Goal: Browse casually: Explore the website without a specific task or goal

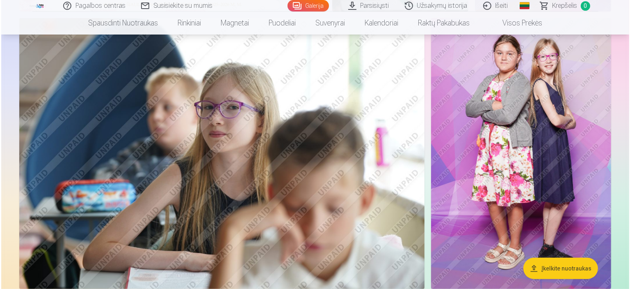
scroll to position [284, 0]
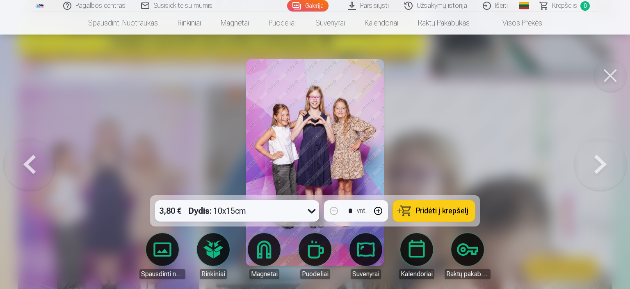
click at [442, 146] on div at bounding box center [315, 144] width 630 height 289
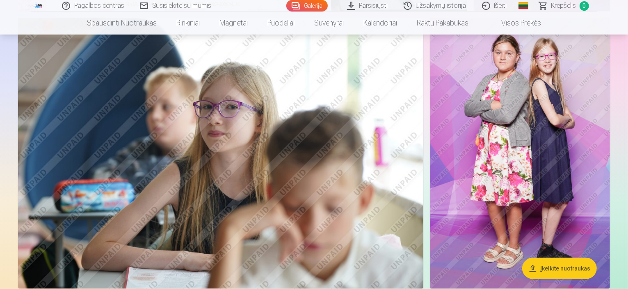
click at [215, 172] on img at bounding box center [221, 153] width 406 height 270
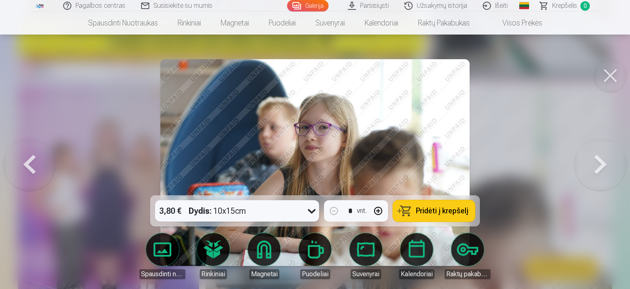
click at [32, 161] on button at bounding box center [29, 162] width 53 height 49
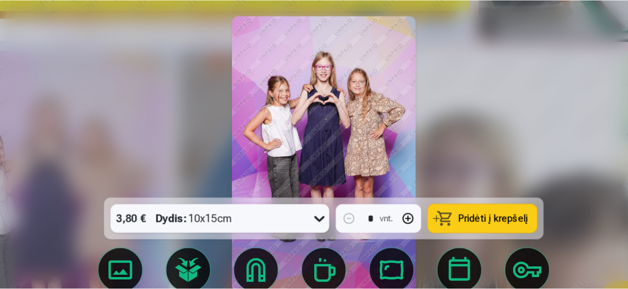
scroll to position [284, 0]
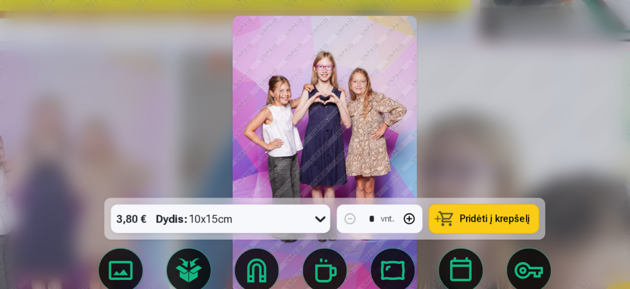
click at [342, 132] on img at bounding box center [314, 162] width 137 height 206
click at [142, 126] on div at bounding box center [315, 144] width 630 height 289
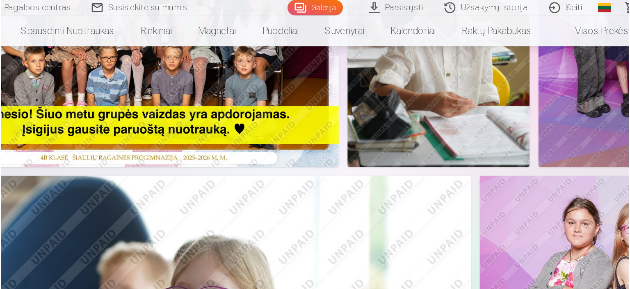
scroll to position [170, 0]
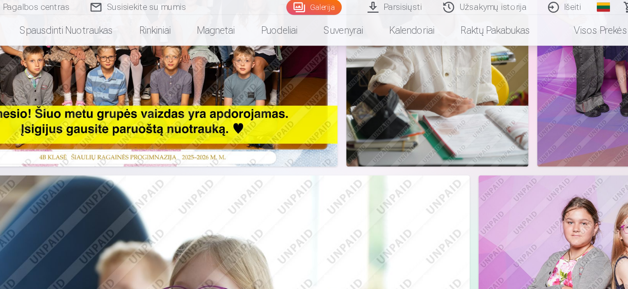
click at [467, 106] on img at bounding box center [399, 22] width 136 height 204
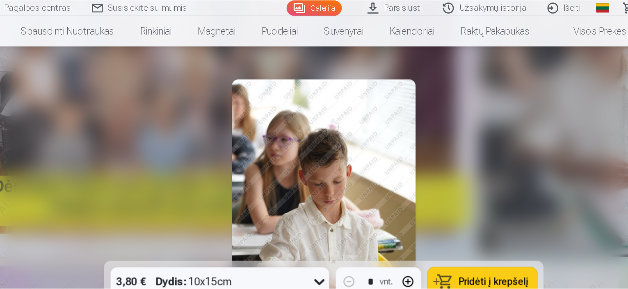
scroll to position [170, 0]
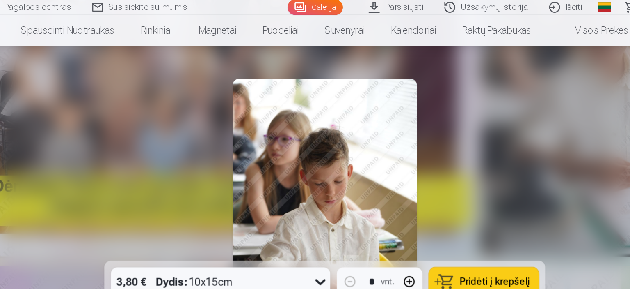
click at [534, 141] on div at bounding box center [315, 144] width 630 height 289
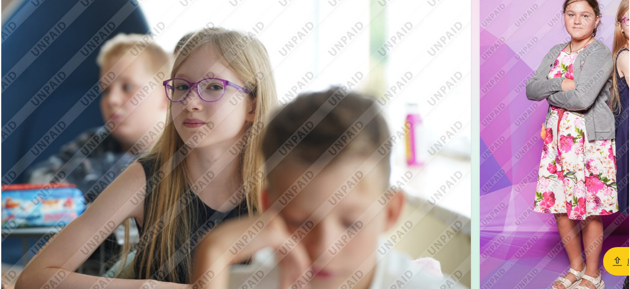
scroll to position [271, 0]
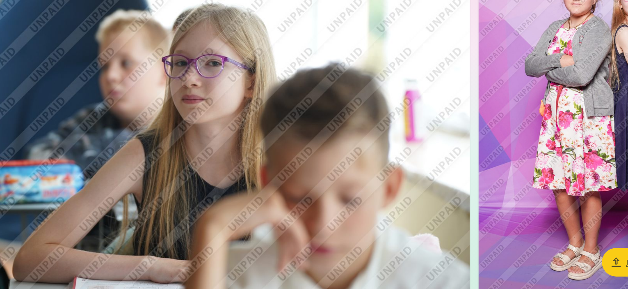
click at [423, 195] on img at bounding box center [221, 165] width 406 height 270
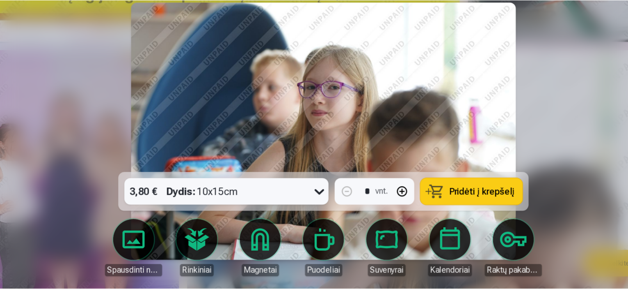
scroll to position [270, 0]
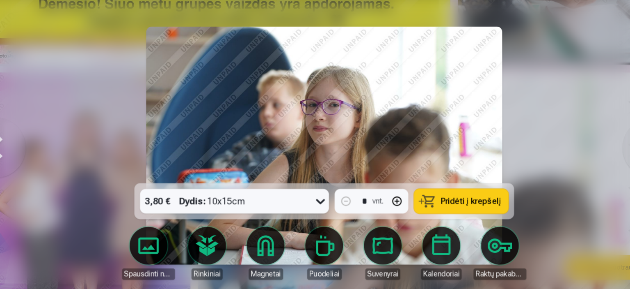
click at [512, 179] on div at bounding box center [315, 144] width 630 height 289
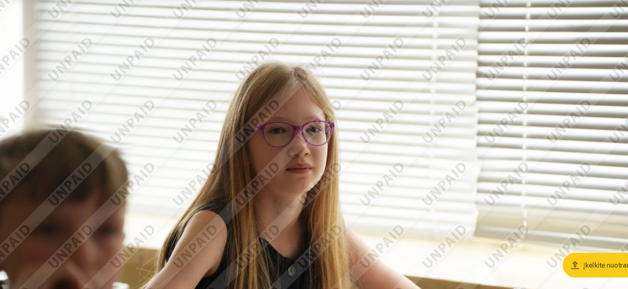
scroll to position [575, 0]
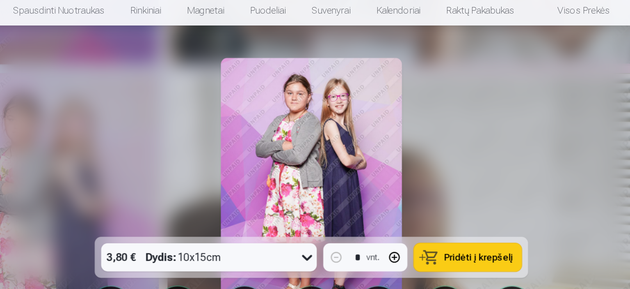
scroll to position [576, 0]
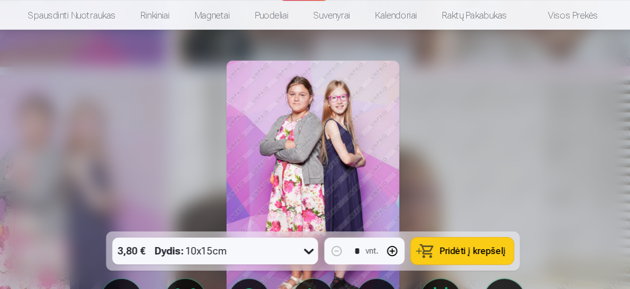
click at [464, 147] on div at bounding box center [315, 144] width 630 height 289
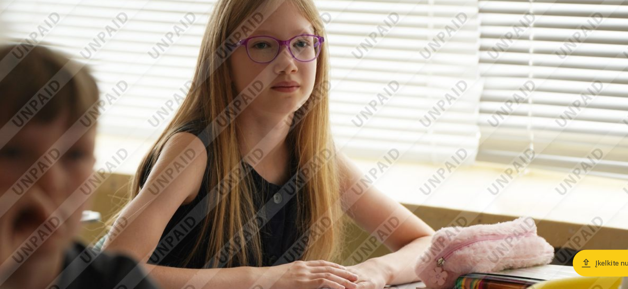
scroll to position [629, 0]
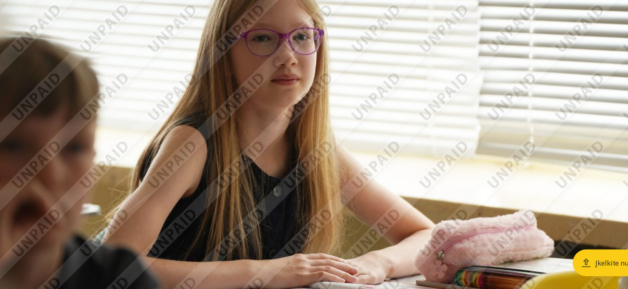
click at [413, 156] on img at bounding box center [314, 147] width 592 height 395
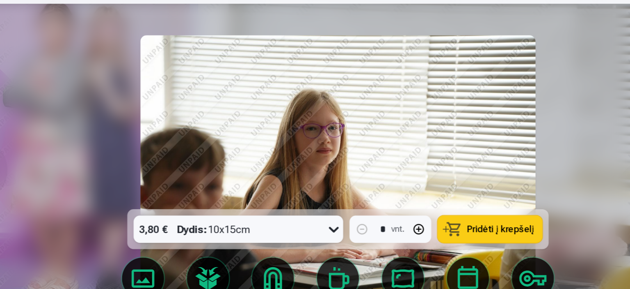
scroll to position [630, 0]
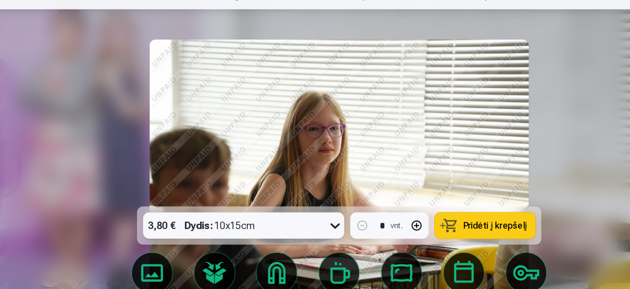
click at [520, 136] on div at bounding box center [315, 144] width 630 height 289
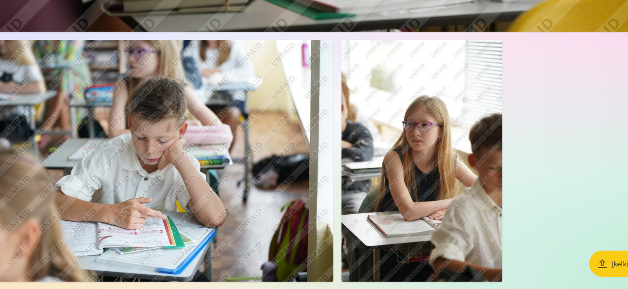
scroll to position [1698, 0]
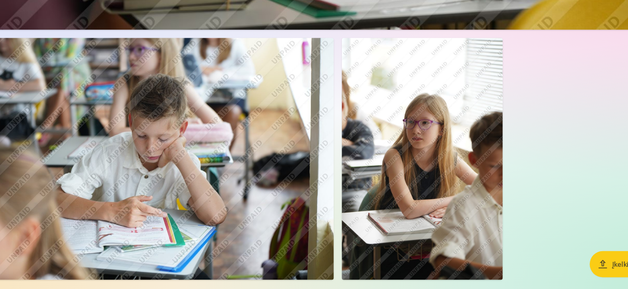
click at [451, 183] on img at bounding box center [385, 182] width 131 height 197
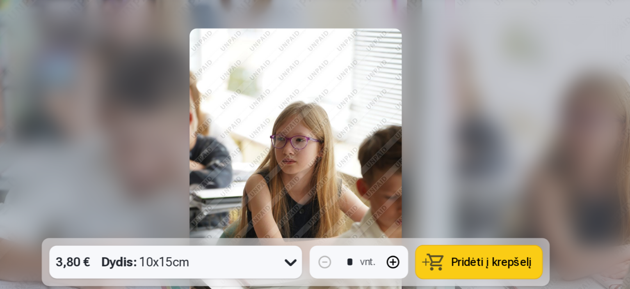
scroll to position [1704, 0]
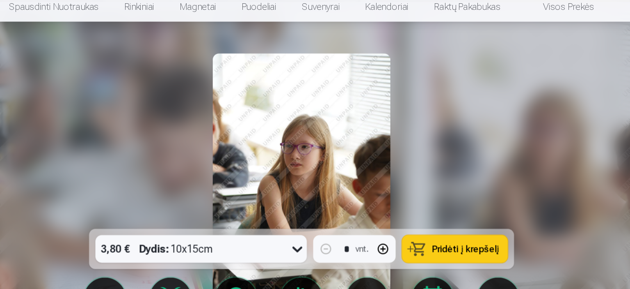
click at [536, 126] on div at bounding box center [315, 144] width 630 height 289
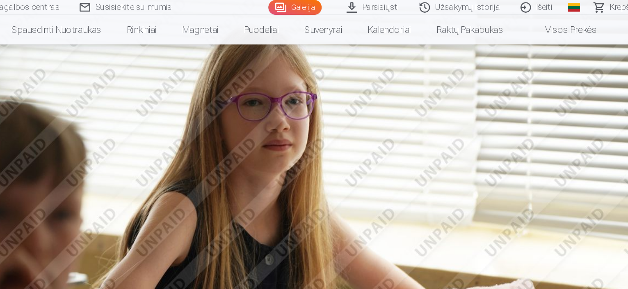
scroll to position [638, 0]
click at [388, 125] on img at bounding box center [314, 137] width 592 height 395
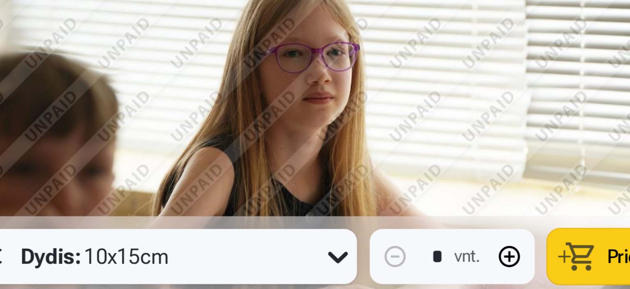
scroll to position [640, 0]
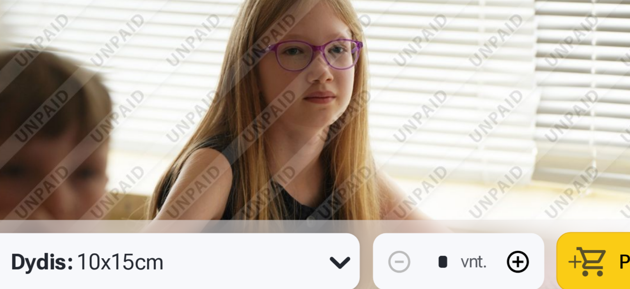
click at [319, 154] on img at bounding box center [315, 162] width 310 height 206
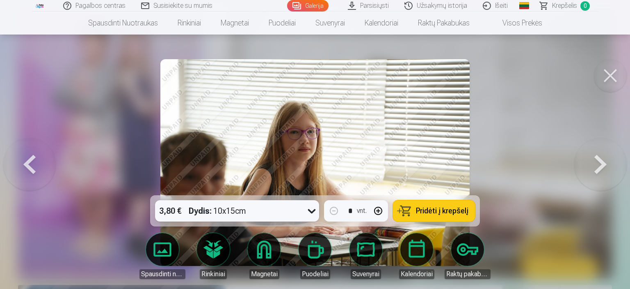
click at [28, 162] on button at bounding box center [29, 162] width 53 height 49
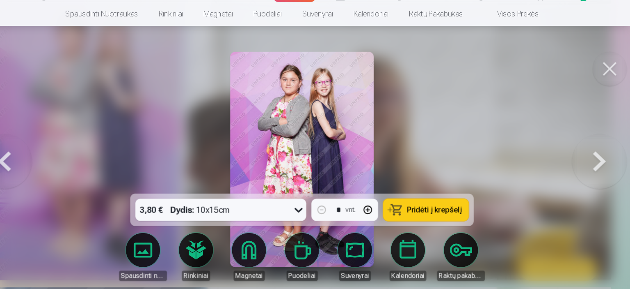
scroll to position [640, 0]
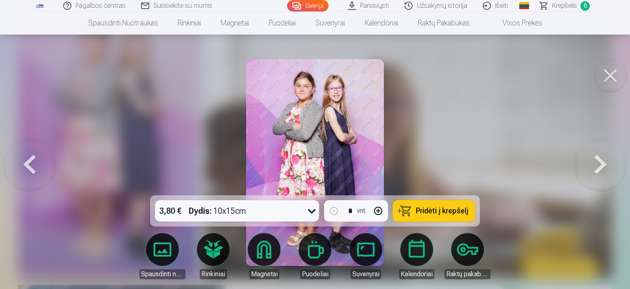
click at [43, 167] on button at bounding box center [29, 162] width 53 height 49
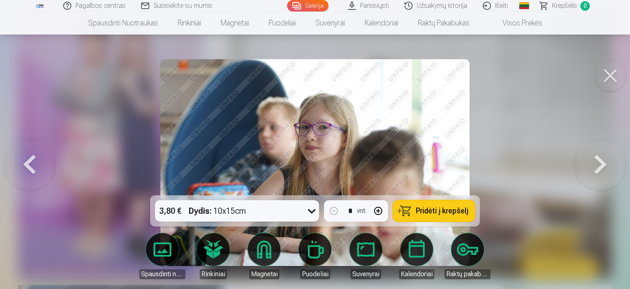
click at [350, 169] on img at bounding box center [315, 162] width 310 height 206
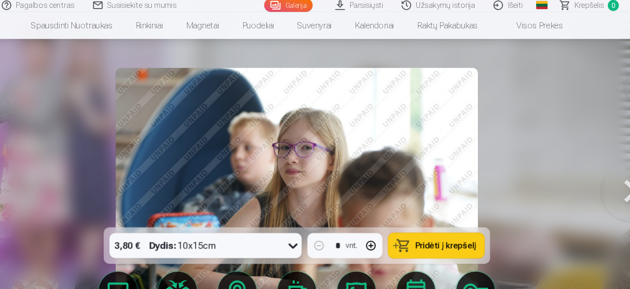
scroll to position [640, 0]
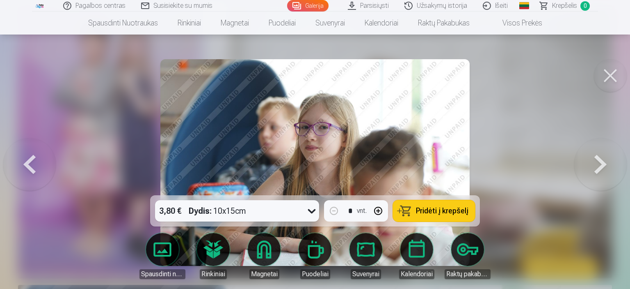
click at [50, 160] on button at bounding box center [29, 162] width 53 height 49
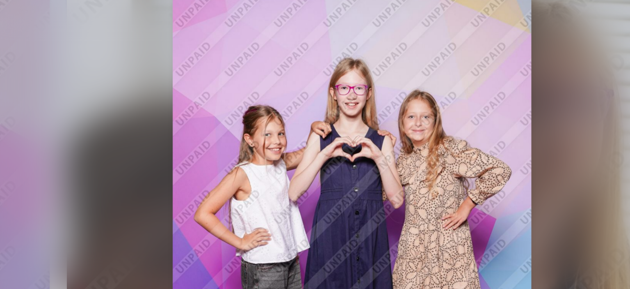
scroll to position [640, 0]
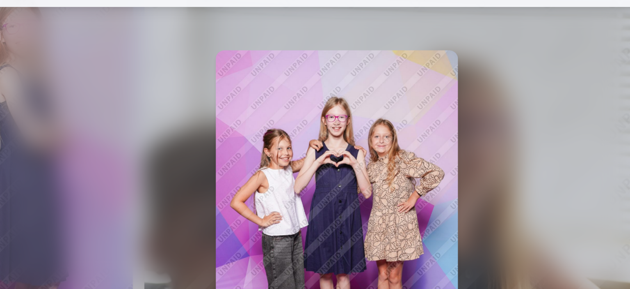
click at [142, 97] on div at bounding box center [315, 144] width 630 height 289
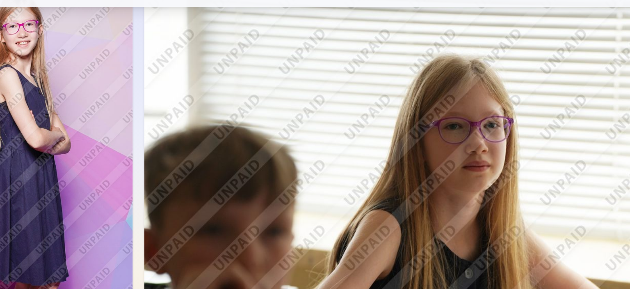
scroll to position [638, 0]
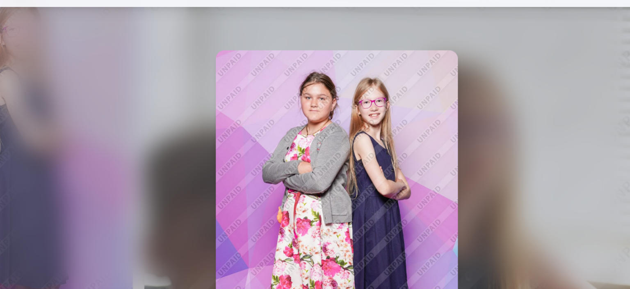
click at [472, 114] on div at bounding box center [315, 144] width 630 height 289
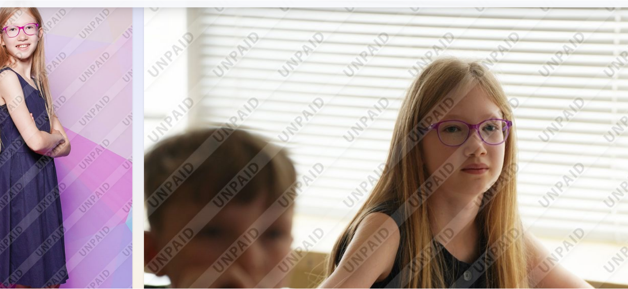
scroll to position [637, 0]
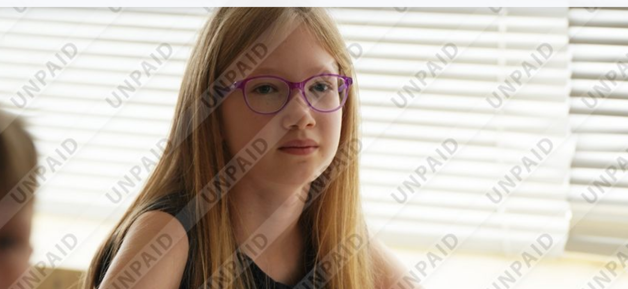
click at [462, 118] on img at bounding box center [314, 139] width 592 height 395
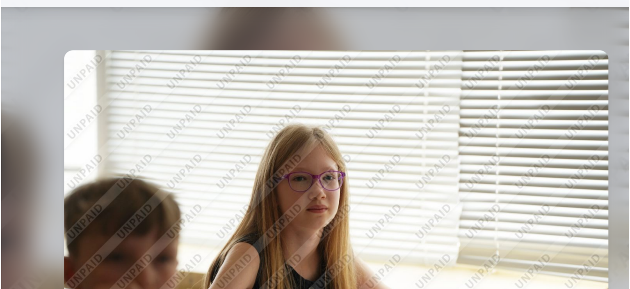
scroll to position [638, 0]
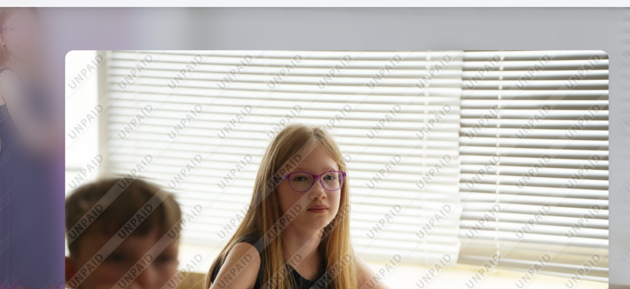
click at [454, 124] on img at bounding box center [315, 162] width 310 height 206
click at [139, 108] on div at bounding box center [315, 144] width 630 height 289
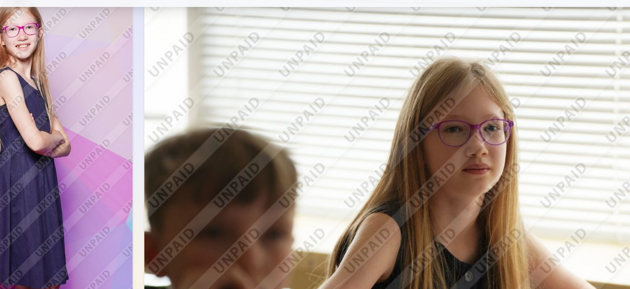
scroll to position [637, 0]
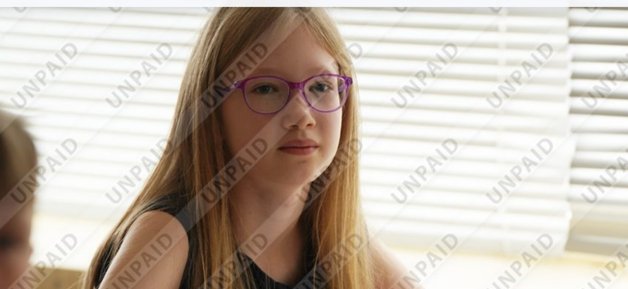
drag, startPoint x: 139, startPoint y: 108, endPoint x: 137, endPoint y: 127, distance: 19.0
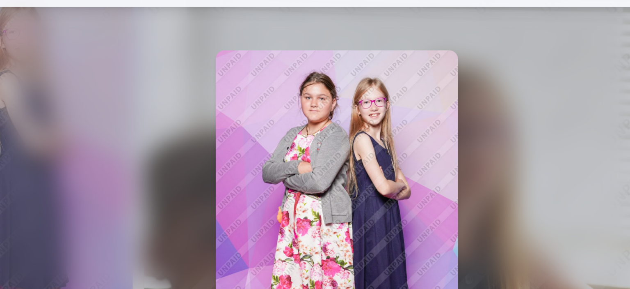
click at [137, 127] on div at bounding box center [315, 144] width 630 height 289
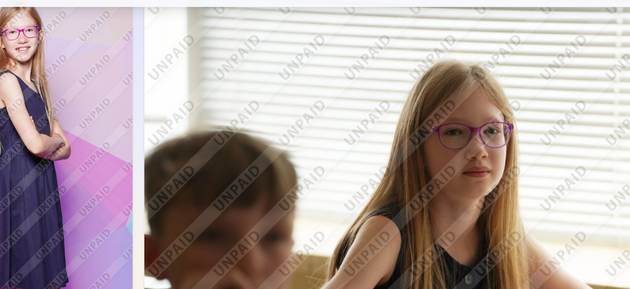
scroll to position [635, 0]
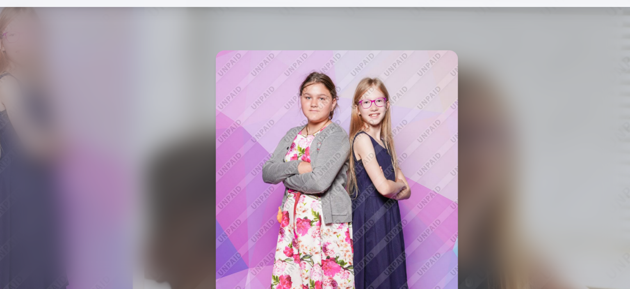
scroll to position [635, 0]
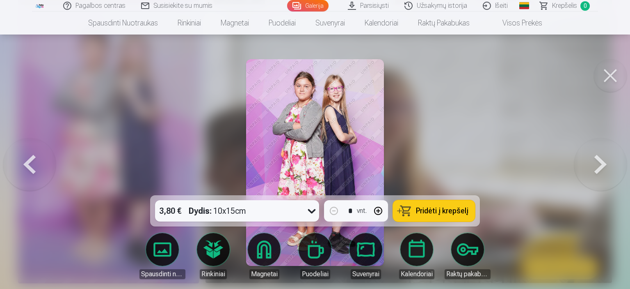
click at [606, 75] on button at bounding box center [610, 75] width 33 height 33
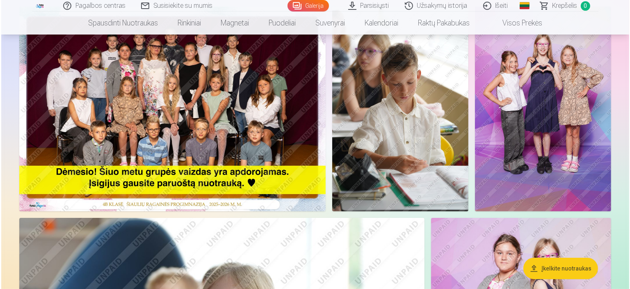
scroll to position [82, 0]
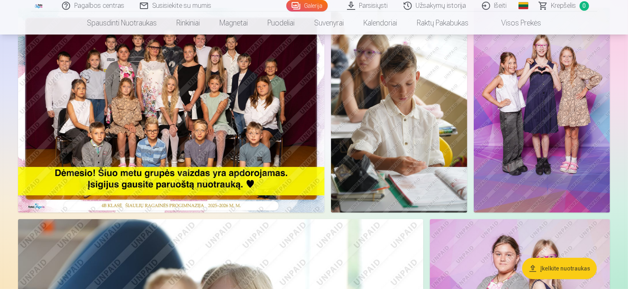
click at [234, 131] on img at bounding box center [171, 110] width 307 height 204
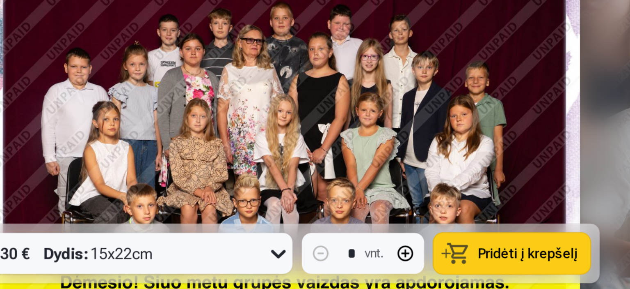
scroll to position [82, 0]
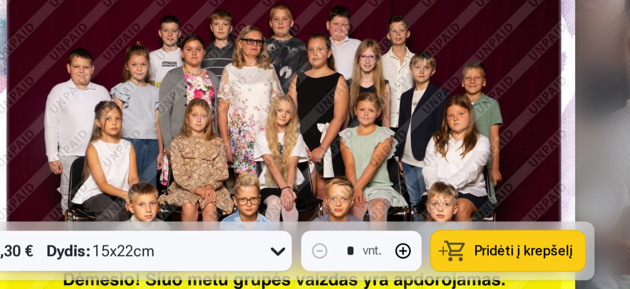
drag, startPoint x: 303, startPoint y: 116, endPoint x: 294, endPoint y: 115, distance: 8.6
click at [294, 115] on img at bounding box center [314, 162] width 309 height 206
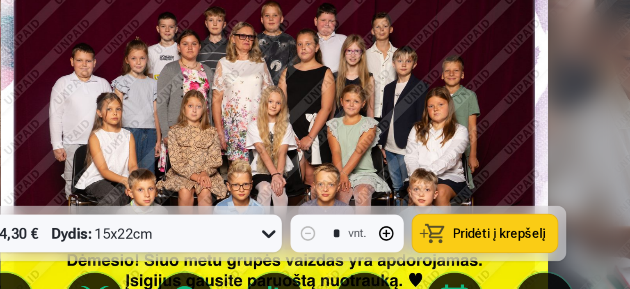
scroll to position [82, 0]
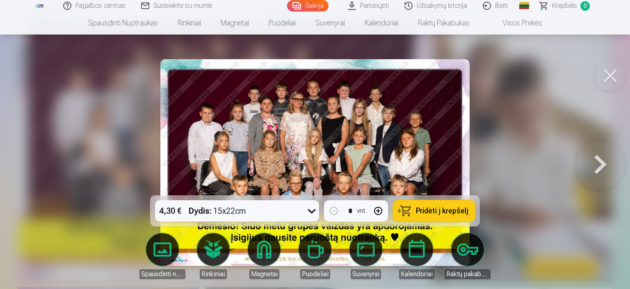
click at [607, 169] on button at bounding box center [601, 162] width 53 height 49
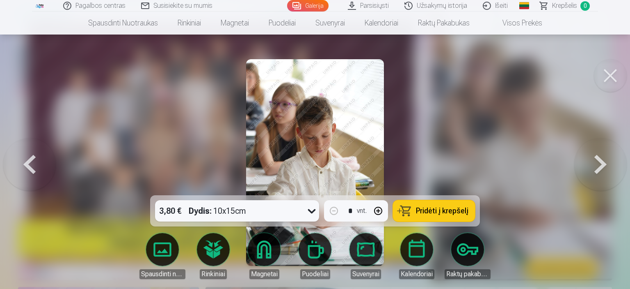
click at [600, 168] on button at bounding box center [601, 162] width 53 height 49
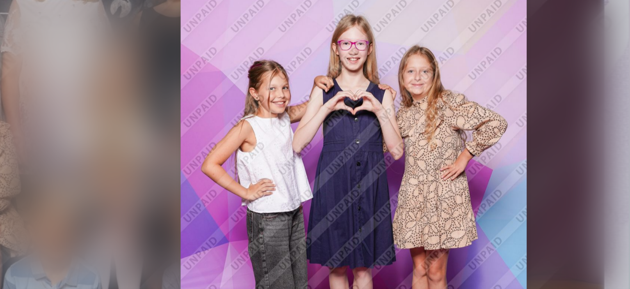
scroll to position [82, 0]
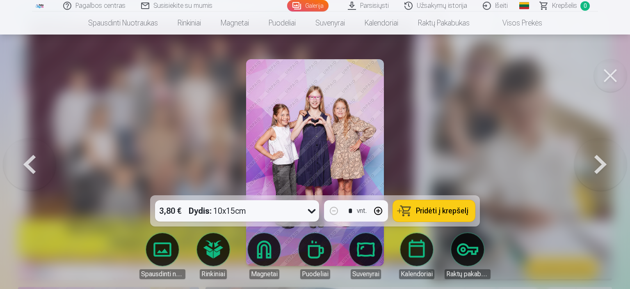
click at [602, 162] on button at bounding box center [601, 162] width 53 height 49
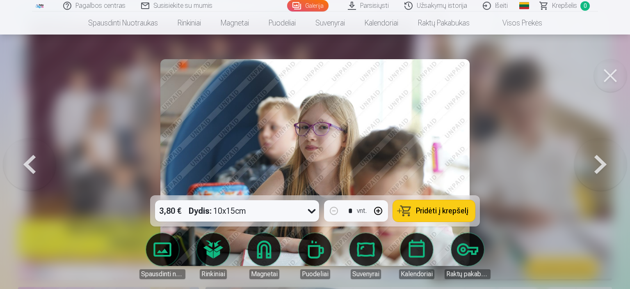
click at [602, 162] on button at bounding box center [601, 162] width 53 height 49
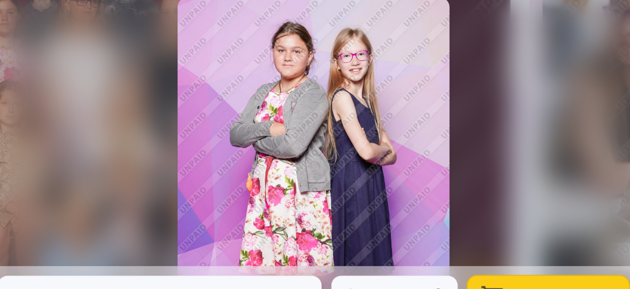
scroll to position [82, 0]
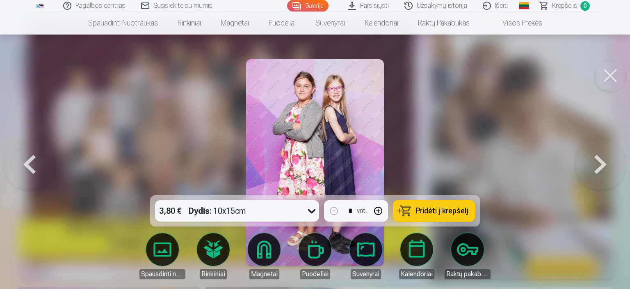
click at [34, 164] on button at bounding box center [29, 162] width 53 height 49
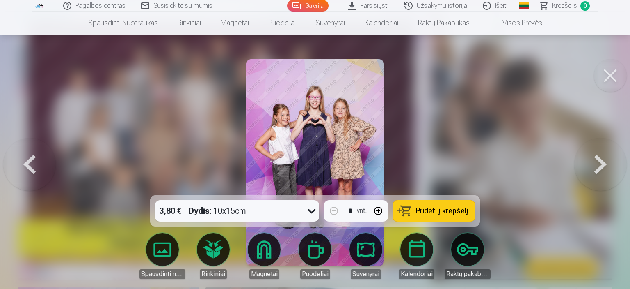
click at [34, 164] on button at bounding box center [29, 162] width 53 height 49
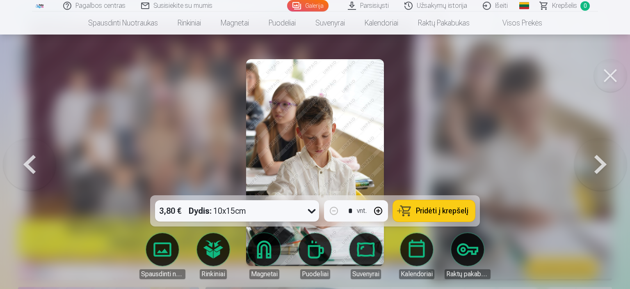
click at [34, 164] on button at bounding box center [29, 162] width 53 height 49
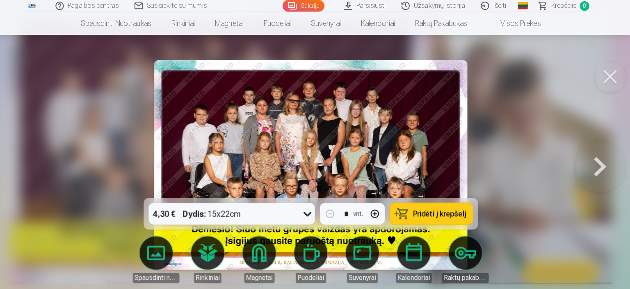
scroll to position [82, 0]
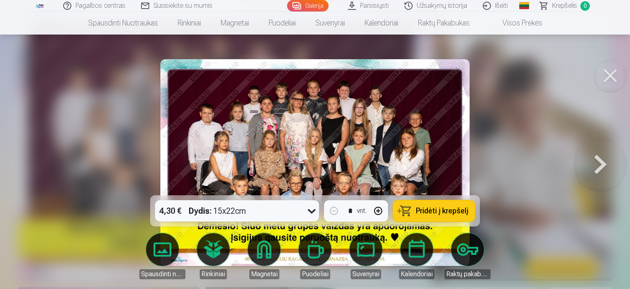
click at [607, 164] on button at bounding box center [601, 162] width 53 height 49
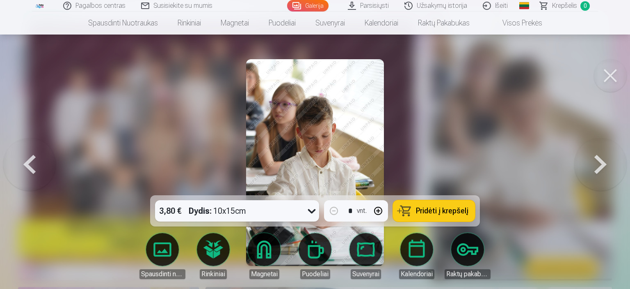
click at [607, 164] on button at bounding box center [601, 162] width 53 height 49
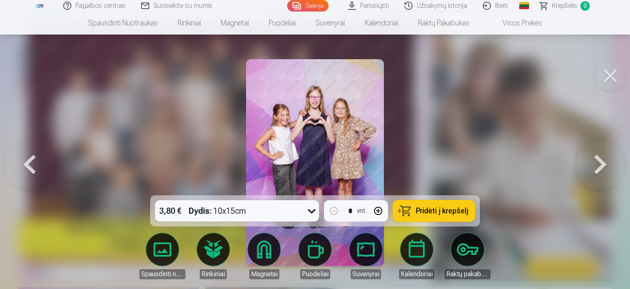
click at [607, 164] on button at bounding box center [601, 162] width 53 height 49
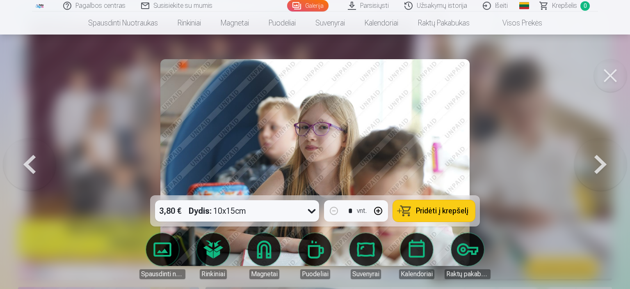
click at [607, 164] on button at bounding box center [601, 162] width 53 height 49
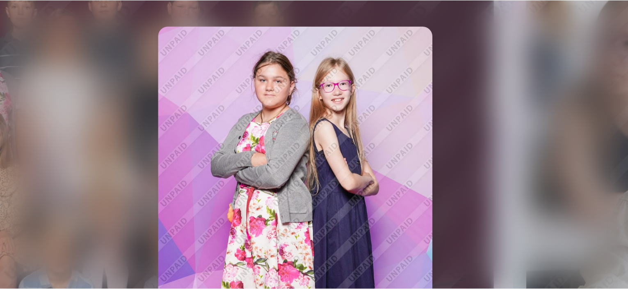
scroll to position [82, 0]
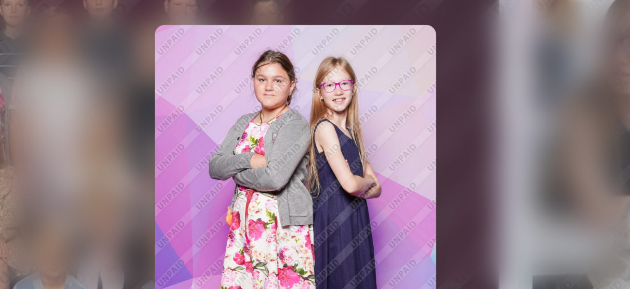
drag, startPoint x: 463, startPoint y: 117, endPoint x: 397, endPoint y: 105, distance: 66.7
click at [397, 105] on div at bounding box center [315, 144] width 630 height 289
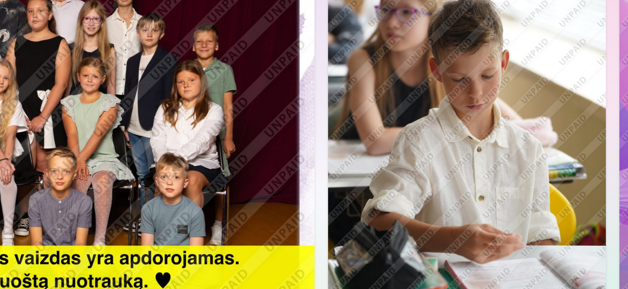
scroll to position [82, 0]
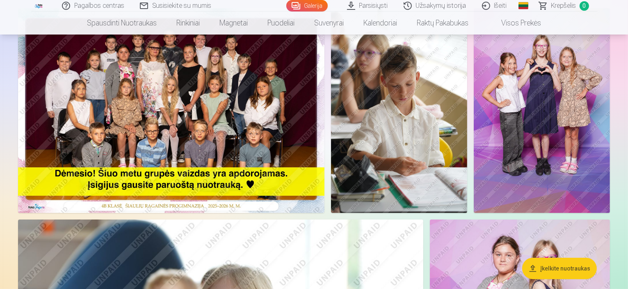
click at [325, 139] on img at bounding box center [171, 110] width 307 height 204
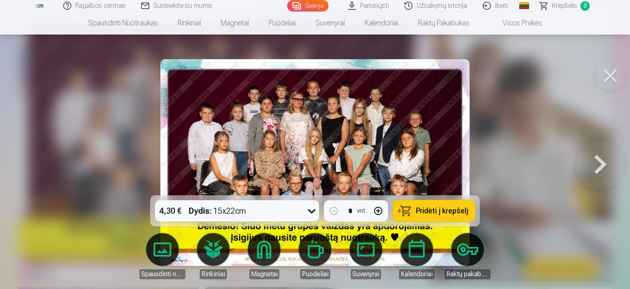
click at [591, 168] on button at bounding box center [601, 162] width 53 height 49
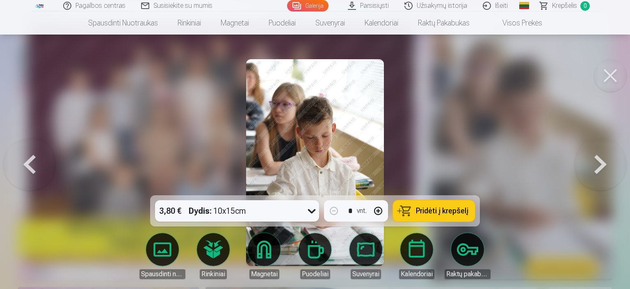
click at [591, 168] on button at bounding box center [601, 162] width 53 height 49
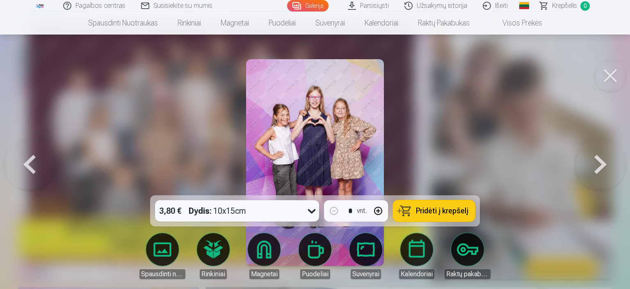
click at [591, 168] on button at bounding box center [601, 162] width 53 height 49
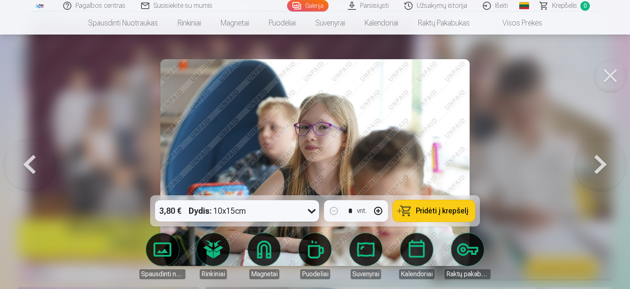
click at [591, 168] on button at bounding box center [601, 162] width 53 height 49
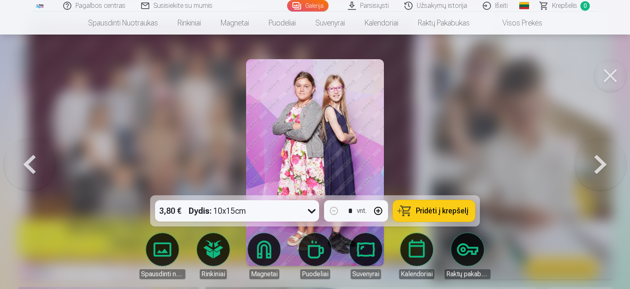
click at [591, 168] on button at bounding box center [601, 162] width 53 height 49
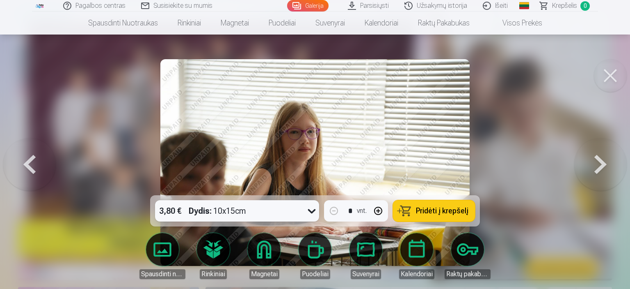
click at [591, 168] on button at bounding box center [601, 162] width 53 height 49
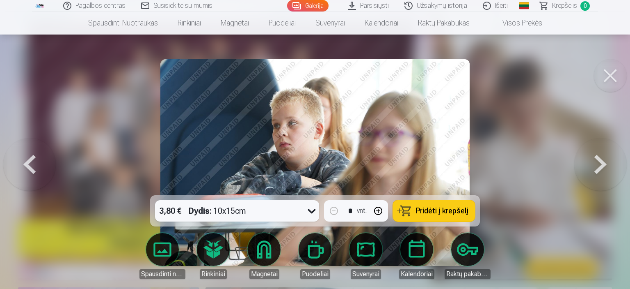
click at [591, 168] on button at bounding box center [601, 162] width 53 height 49
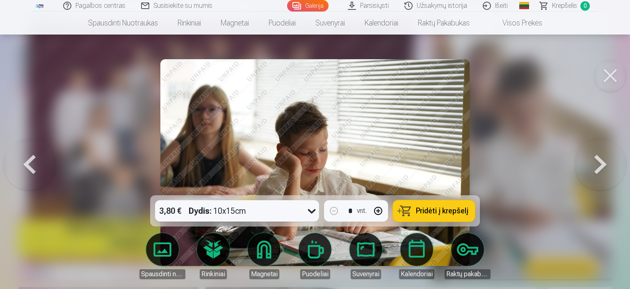
click at [591, 168] on button at bounding box center [601, 162] width 53 height 49
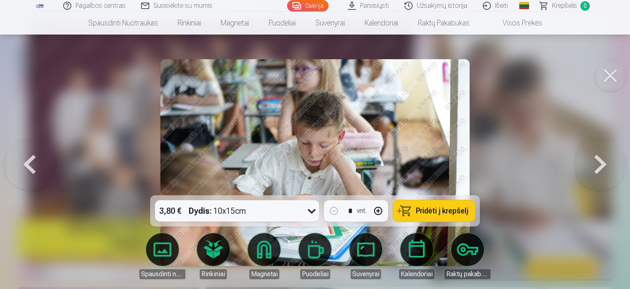
click at [591, 168] on button at bounding box center [601, 162] width 53 height 49
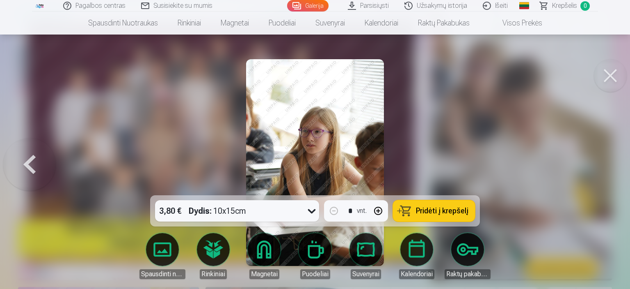
click at [591, 168] on div at bounding box center [315, 144] width 630 height 289
